Goal: Task Accomplishment & Management: Use online tool/utility

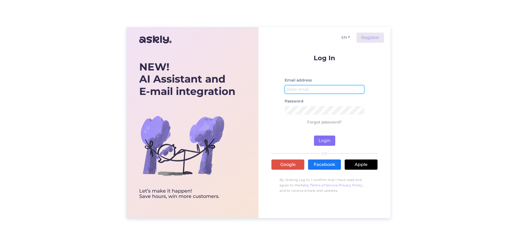
type input "[EMAIL_ADDRESS][DOMAIN_NAME]"
click at [328, 141] on button "Login" at bounding box center [324, 141] width 21 height 10
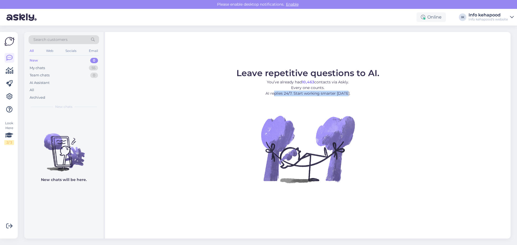
drag, startPoint x: 273, startPoint y: 92, endPoint x: 345, endPoint y: 92, distance: 72.1
click at [345, 92] on p "You’ve already had 10,463 contacts via Askly. Every one counts. AI replies 24/7…" at bounding box center [307, 87] width 143 height 17
click at [289, 169] on img at bounding box center [307, 149] width 97 height 97
click at [7, 97] on icon at bounding box center [9, 96] width 6 height 6
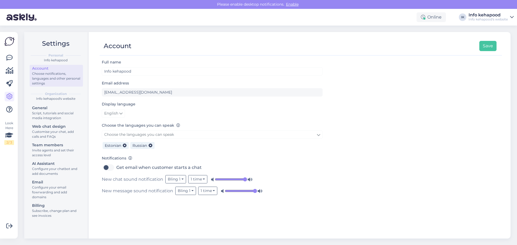
click at [64, 164] on div "AI Assistant" at bounding box center [56, 164] width 48 height 6
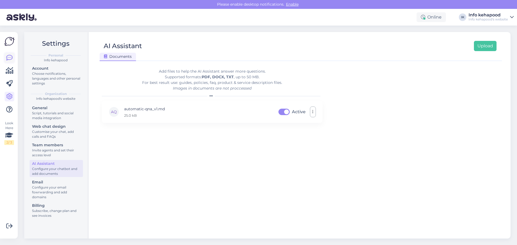
click at [8, 58] on icon at bounding box center [9, 58] width 6 height 6
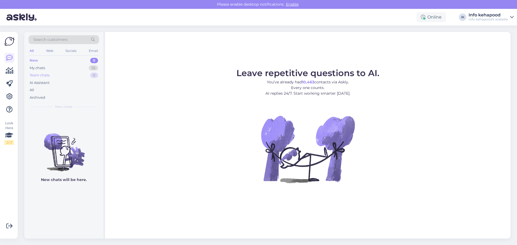
click at [47, 73] on div "Team chats" at bounding box center [40, 75] width 20 height 5
click at [47, 79] on div "AI Assistant" at bounding box center [64, 83] width 71 height 8
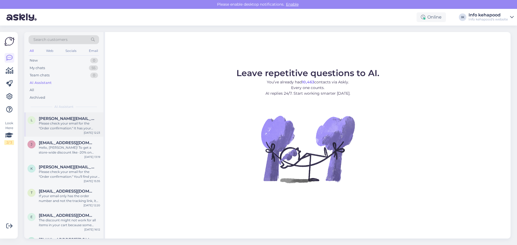
click at [54, 129] on div "Please check your email for the "Order confirmation." It has your order number …" at bounding box center [69, 126] width 61 height 10
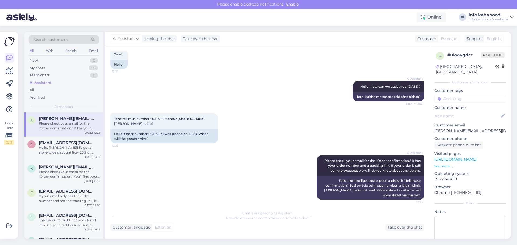
scroll to position [34, 0]
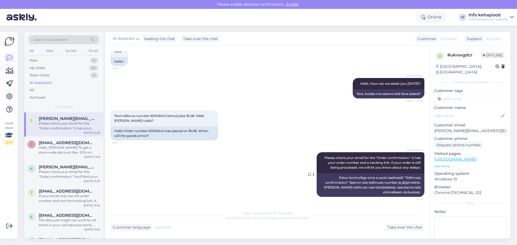
click at [352, 184] on div "Palun kontrollige oma e-posti aadressilt "Tellimuse confirmation." Seal on teie…" at bounding box center [371, 185] width 108 height 24
click at [313, 176] on icon at bounding box center [313, 174] width 1 height 3
click at [313, 174] on icon at bounding box center [313, 174] width 1 height 3
drag, startPoint x: 151, startPoint y: 115, endPoint x: 166, endPoint y: 115, distance: 14.8
click at [166, 115] on span "Tere! tellimus number 60349441 tehtud juba 18,08. Millal [PERSON_NAME] tuleb?" at bounding box center [159, 118] width 91 height 9
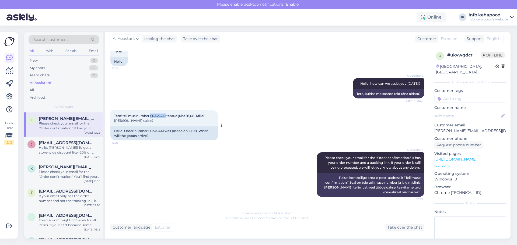
copy span "60349441"
click at [259, 116] on div "Tere! tellimus number 60349441 tehtud juba 18,08. Millal [PERSON_NAME] tuleb? 1…" at bounding box center [267, 125] width 314 height 42
click at [59, 153] on div "Hello, [PERSON_NAME]! To get a store-wide discount like -20% on purchases over …" at bounding box center [69, 150] width 61 height 10
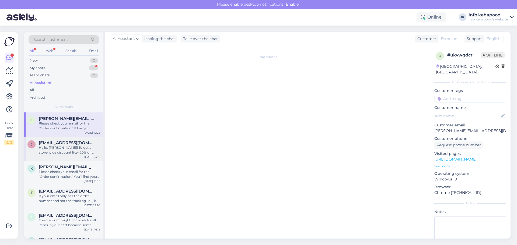
scroll to position [37, 0]
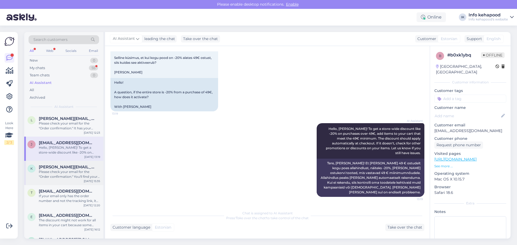
click at [60, 178] on div "Please check your email for the "Order confirmation." You'll find your order nu…" at bounding box center [69, 175] width 61 height 10
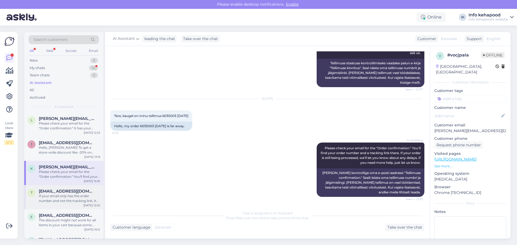
click at [50, 196] on div "If your email only has the order number and not the tracking link, it might mea…" at bounding box center [69, 199] width 61 height 10
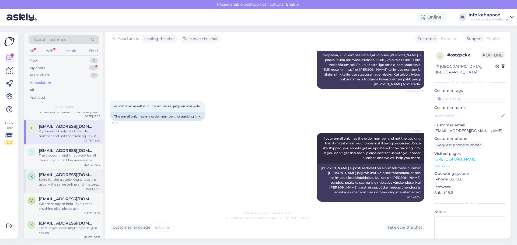
scroll to position [81, 0]
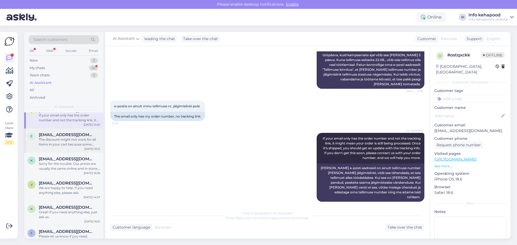
click at [60, 138] on div "The discount might not work for all items in your cart because some things are …" at bounding box center [69, 142] width 61 height 10
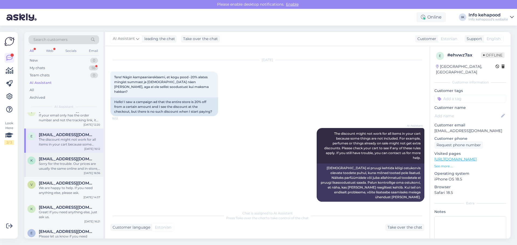
click at [68, 163] on div "Sorry for the trouble. Our prices are usually the same online and in-store, but…" at bounding box center [69, 166] width 61 height 10
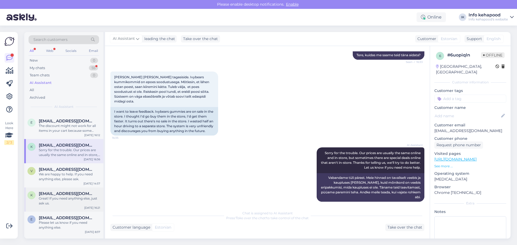
scroll to position [135, 0]
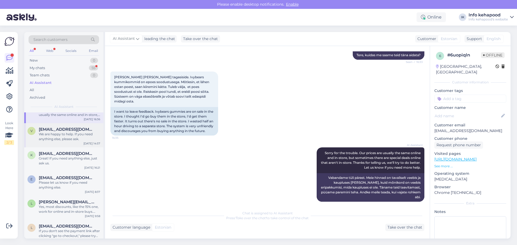
click at [57, 138] on div "We are happy to help. If you need anything else, please ask." at bounding box center [69, 137] width 61 height 10
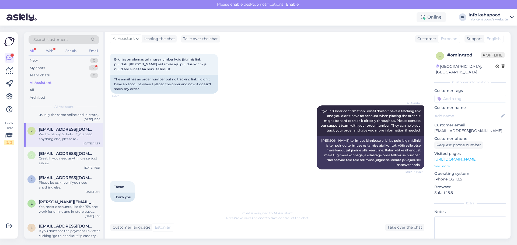
scroll to position [289, 0]
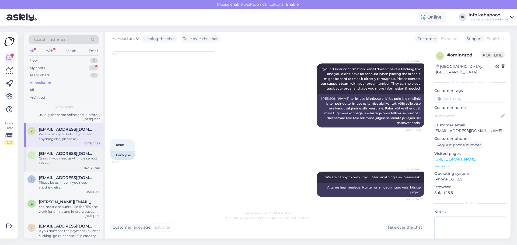
click at [58, 159] on div "Great! If you need anything else, just ask us." at bounding box center [69, 161] width 61 height 10
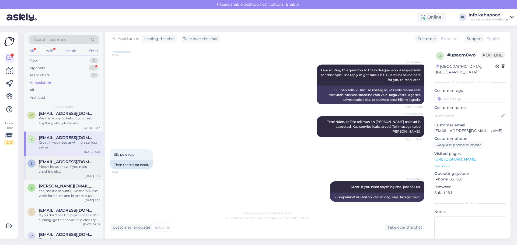
scroll to position [188, 0]
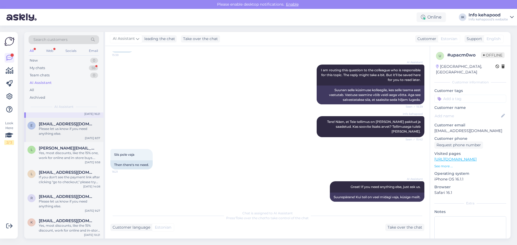
click at [63, 120] on div "e [EMAIL_ADDRESS][DOMAIN_NAME] Please let us know if you need anything else. [D…" at bounding box center [63, 130] width 79 height 24
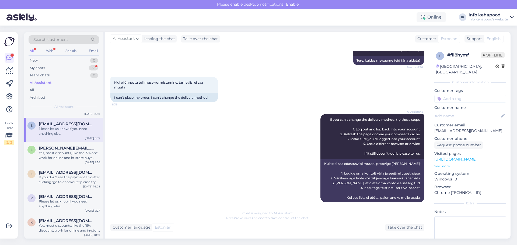
scroll to position [57, 0]
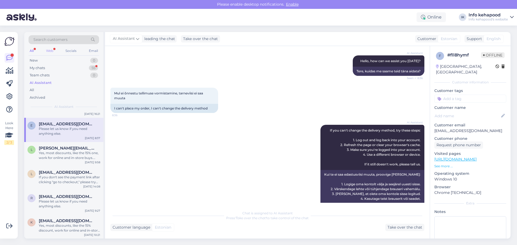
click at [47, 48] on div "Web" at bounding box center [49, 50] width 9 height 7
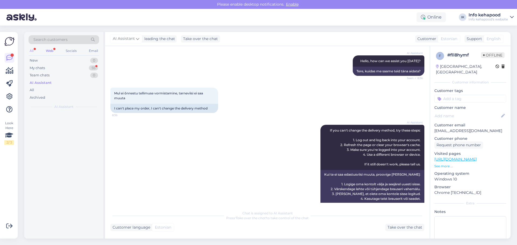
click at [31, 51] on div "All" at bounding box center [32, 50] width 6 height 7
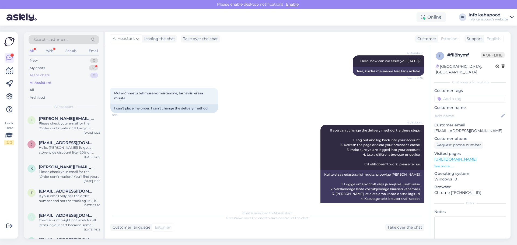
click at [42, 73] on div "Team chats" at bounding box center [40, 75] width 20 height 5
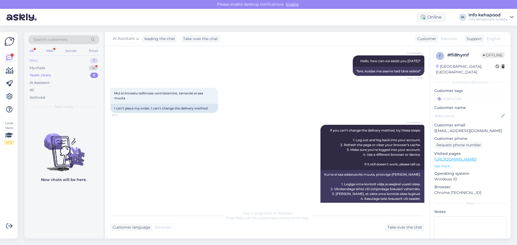
click at [43, 60] on div "New 0" at bounding box center [64, 61] width 71 height 8
click at [42, 82] on div "AI Assistant" at bounding box center [40, 82] width 20 height 5
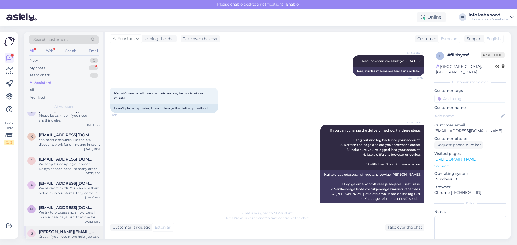
scroll to position [269, 0]
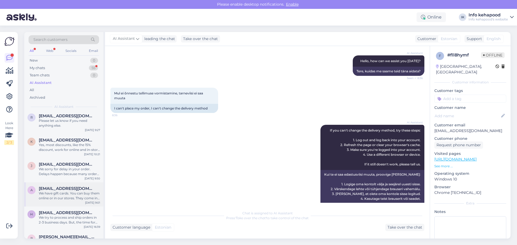
click at [56, 198] on div "We have gift cards. You can buy them online or in our stores. They come in diff…" at bounding box center [69, 196] width 61 height 10
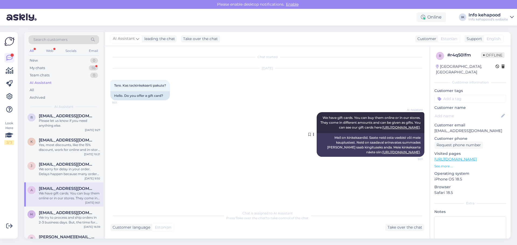
click at [391, 154] on link "[URL][DOMAIN_NAME]" at bounding box center [400, 152] width 37 height 4
click at [57, 171] on div "We sorry for delay in your order. Delays happen because many orders, supply pro…" at bounding box center [69, 172] width 61 height 10
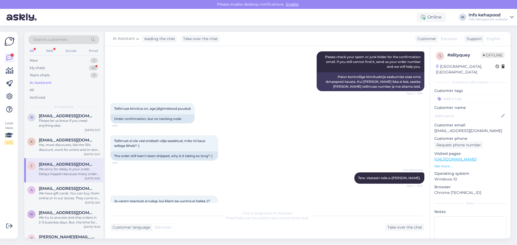
scroll to position [98, 0]
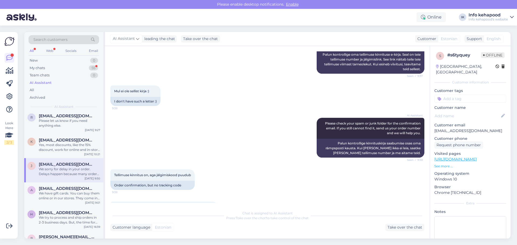
click at [157, 153] on div "AI Assistant Please check your spam or junk folder for the confirmation email. …" at bounding box center [267, 138] width 314 height 52
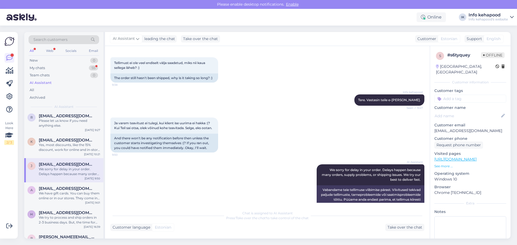
scroll to position [259, 0]
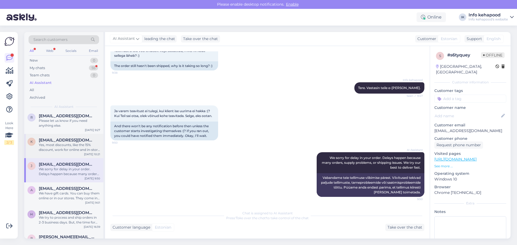
click at [65, 144] on div "Yes, most discounts, like the 15% discount, work for online and in-store shoppi…" at bounding box center [69, 148] width 61 height 10
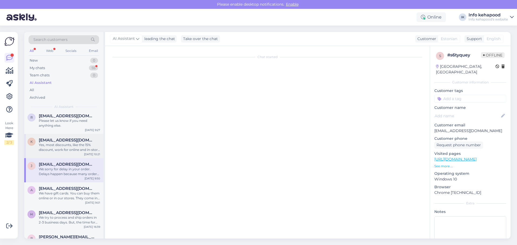
scroll to position [0, 0]
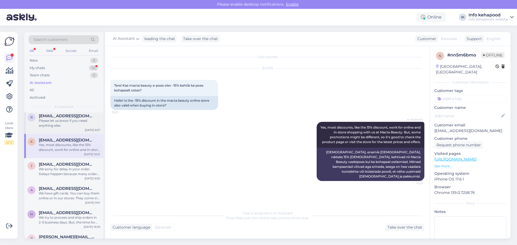
click at [38, 121] on div "r [EMAIL_ADDRESS][DOMAIN_NAME] Please let us know if you need anything else." at bounding box center [63, 121] width 73 height 15
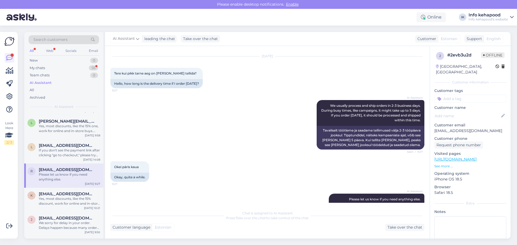
scroll to position [564, 0]
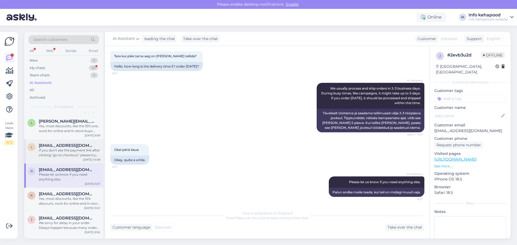
click at [58, 157] on div "If you don't see the payment link after clicking "go to checkout," please try t…" at bounding box center [69, 153] width 61 height 10
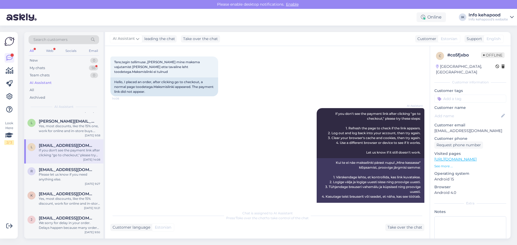
scroll to position [10, 0]
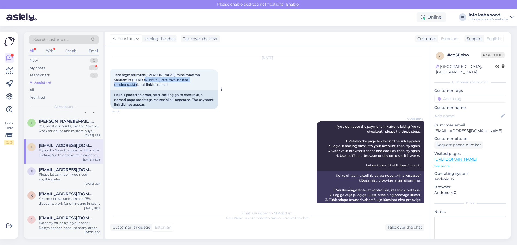
drag, startPoint x: 121, startPoint y: 79, endPoint x: 184, endPoint y: 79, distance: 63.2
click at [184, 79] on span "Tere,tegin tellimuse ,[PERSON_NAME] mine maksma vajutamist [PERSON_NAME] ette t…" at bounding box center [157, 80] width 86 height 14
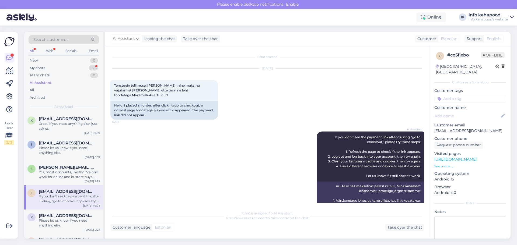
scroll to position [161, 0]
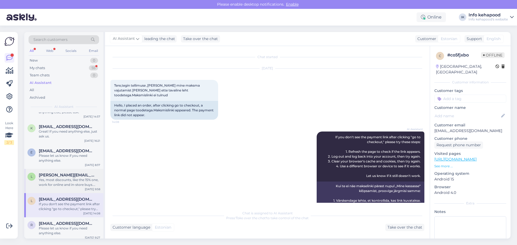
click at [64, 184] on div "Yes, most discounts, like the 15% one, work for online and in-store buys. But, …" at bounding box center [69, 183] width 61 height 10
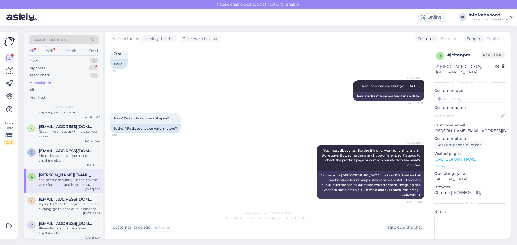
scroll to position [34, 0]
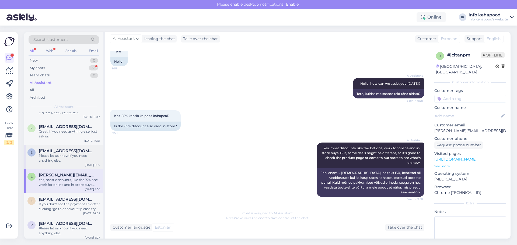
click at [56, 160] on div "Please let us know if you need anything else." at bounding box center [69, 158] width 61 height 10
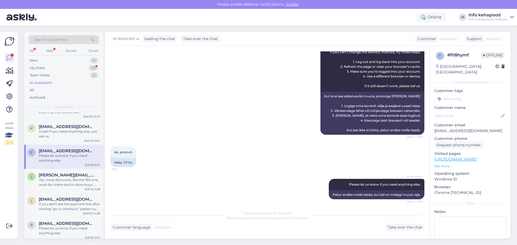
scroll to position [138, 0]
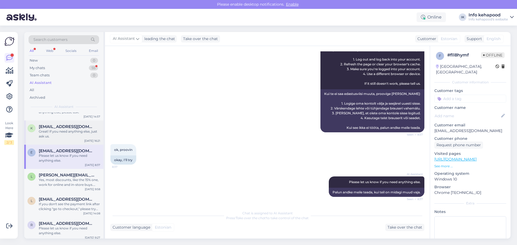
click at [68, 135] on div "Great! If you need anything else, just ask us." at bounding box center [69, 134] width 61 height 10
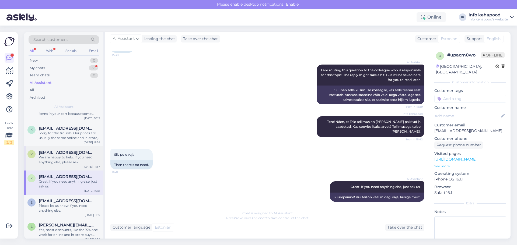
scroll to position [108, 0]
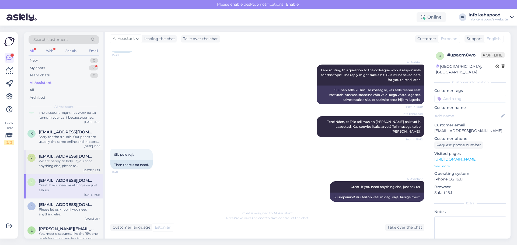
click at [60, 167] on div "We are happy to help. If you need anything else, please ask." at bounding box center [69, 164] width 61 height 10
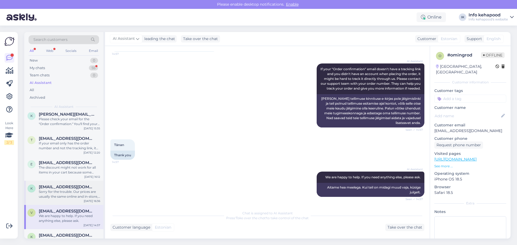
scroll to position [54, 0]
click at [63, 196] on div "Sorry for the trouble. Our prices are usually the same online and in-store, but…" at bounding box center [69, 193] width 61 height 10
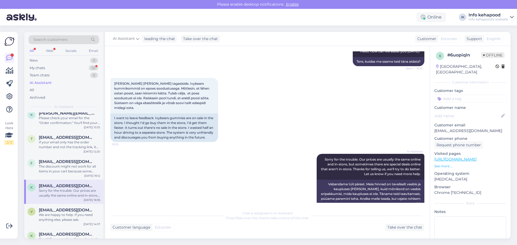
scroll to position [73, 0]
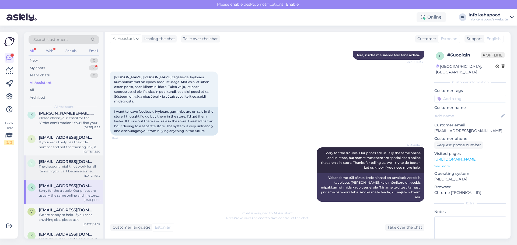
click at [54, 166] on div "The discount might not work for all items in your cart because some things are …" at bounding box center [69, 169] width 61 height 10
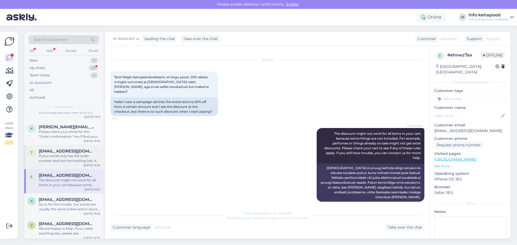
scroll to position [27, 0]
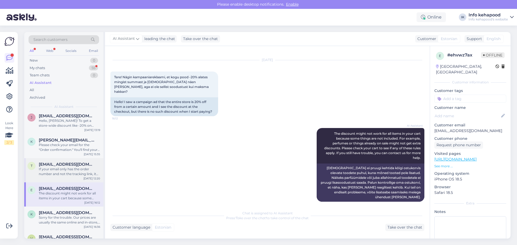
click at [58, 178] on div "t [EMAIL_ADDRESS][DOMAIN_NAME] If your email only has the order number and not …" at bounding box center [63, 170] width 79 height 24
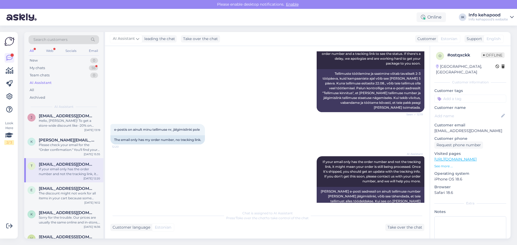
scroll to position [131, 0]
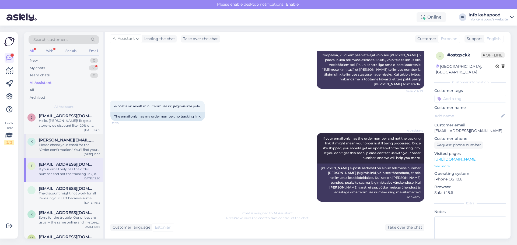
click at [60, 155] on div "k [PERSON_NAME][EMAIL_ADDRESS][DOMAIN_NAME] Please check your email for the "Or…" at bounding box center [63, 146] width 79 height 24
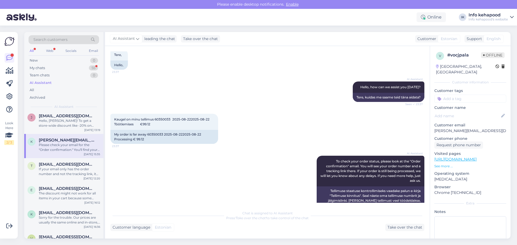
scroll to position [0, 0]
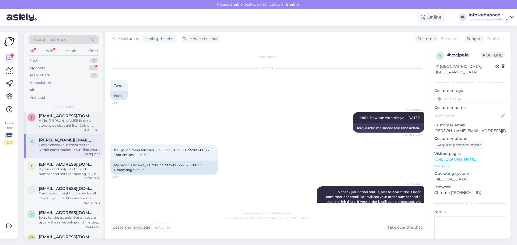
click at [58, 118] on div "Hello, [PERSON_NAME]! To get a store-wide discount like -20% on purchases over …" at bounding box center [69, 123] width 61 height 10
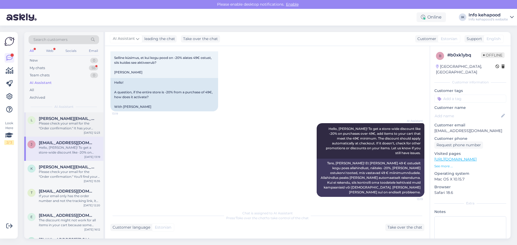
click at [62, 128] on div "Please check your email for the "Order confirmation." It has your order number …" at bounding box center [69, 126] width 61 height 10
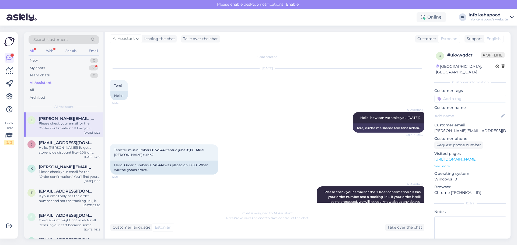
scroll to position [34, 0]
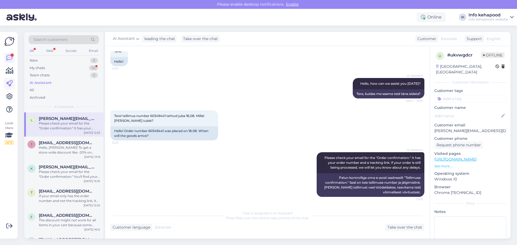
click at [9, 83] on icon at bounding box center [9, 83] width 6 height 6
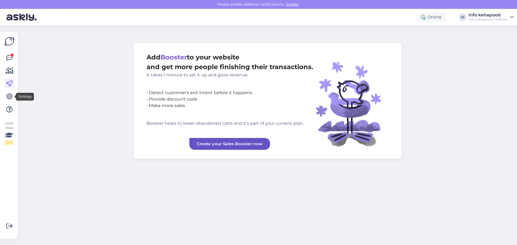
click at [8, 103] on div at bounding box center [10, 83] width 10 height 61
click at [8, 97] on icon at bounding box center [9, 96] width 6 height 6
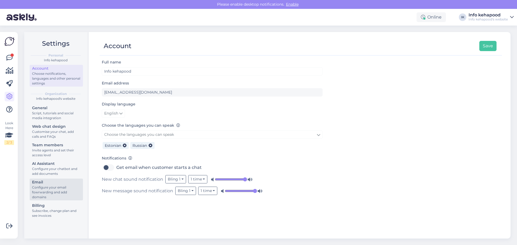
click at [54, 189] on div "Configure your email fowrwarding and add domains" at bounding box center [56, 192] width 48 height 15
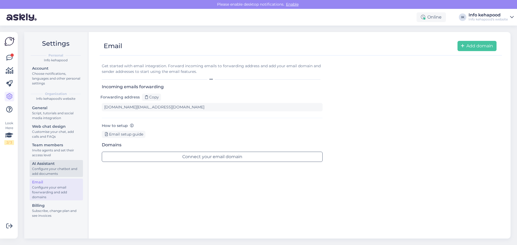
click at [54, 167] on div "Configure your chatbot and add documents" at bounding box center [56, 172] width 48 height 10
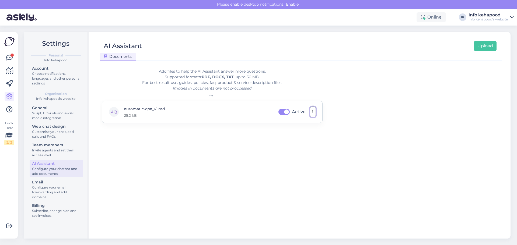
click at [312, 111] on icon "button" at bounding box center [312, 112] width 1 height 4
click at [290, 123] on link "Download" at bounding box center [289, 124] width 54 height 13
drag, startPoint x: 357, startPoint y: 73, endPoint x: 362, endPoint y: 72, distance: 4.4
click at [357, 73] on div "Add files to help the AI Assistant answer more questions. Supported formats: PD…" at bounding box center [301, 149] width 398 height 170
